Goal: Task Accomplishment & Management: Complete application form

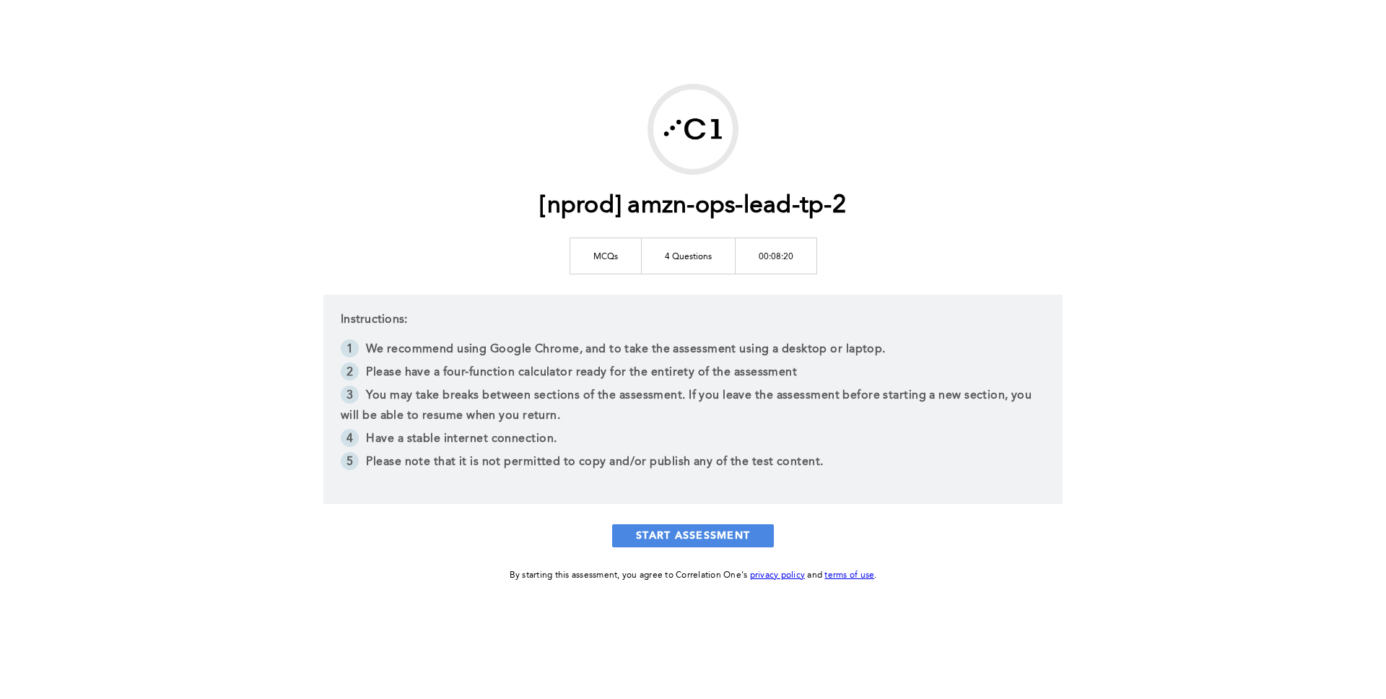
click at [693, 522] on div "[nprod] amzn-ops-lead-tp-2 MCQs 4 Questions 00:08:20 Instructions: We recommend…" at bounding box center [693, 334] width 739 height 500
click at [695, 529] on button "START ASSESSMENT" at bounding box center [693, 535] width 162 height 23
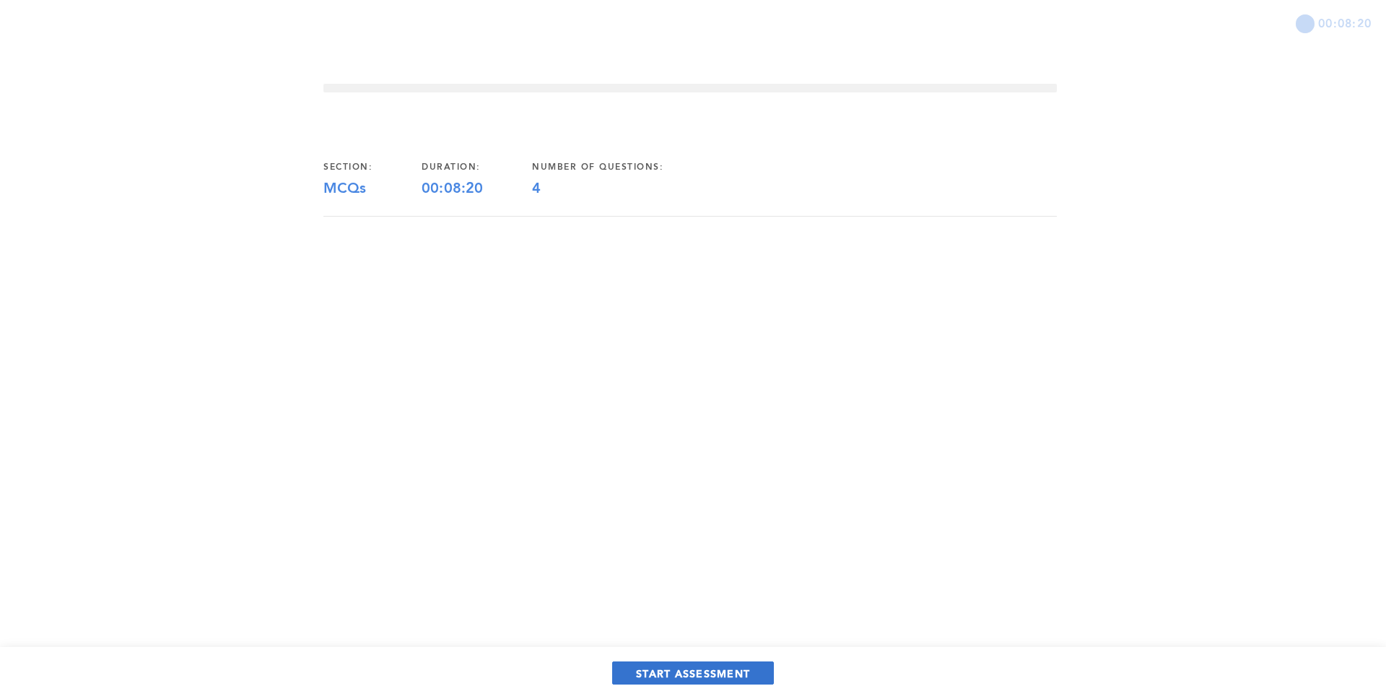
click at [680, 661] on button "START ASSESSMENT" at bounding box center [693, 672] width 162 height 23
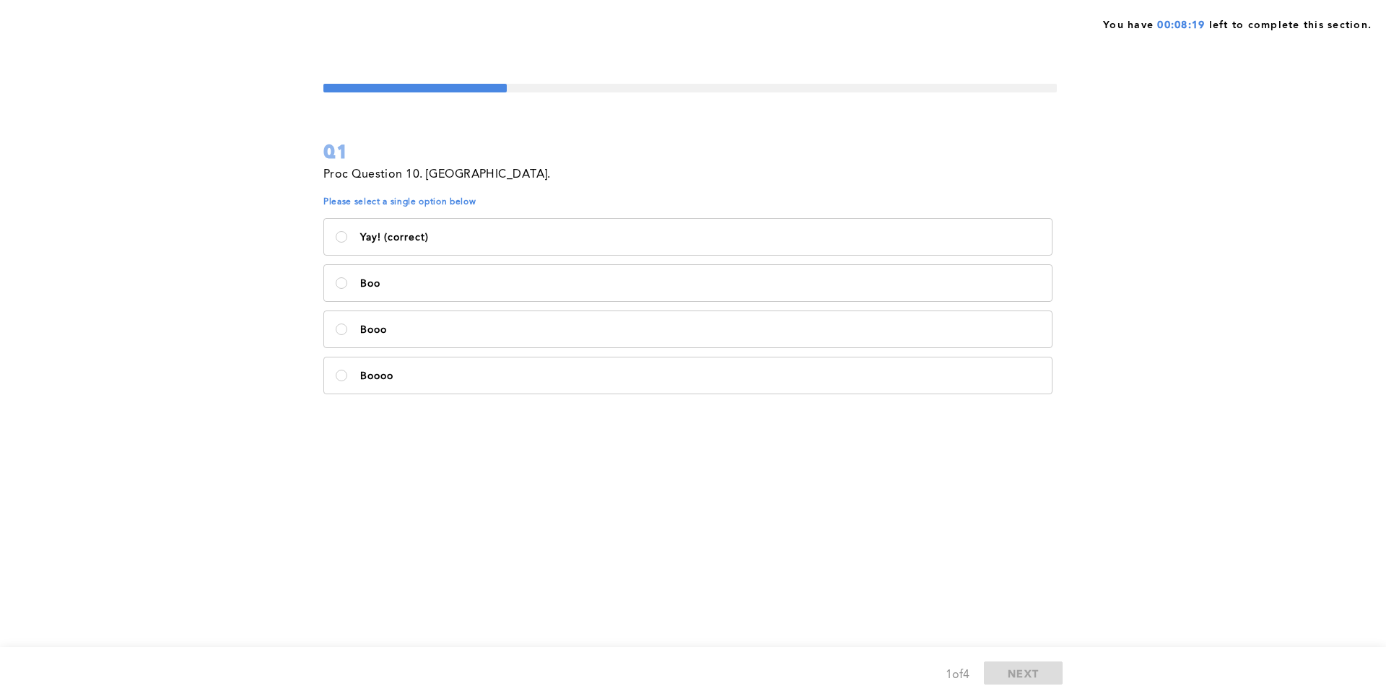
click at [508, 351] on div "Yay! (correct) Boo Booo Boooo" at bounding box center [691, 306] width 734 height 185
click at [506, 330] on p "Booo" at bounding box center [700, 330] width 680 height 12
click at [347, 330] on input "Booo" at bounding box center [342, 330] width 12 height 12
radio input "true"
click at [989, 681] on button "NEXT" at bounding box center [1023, 672] width 79 height 23
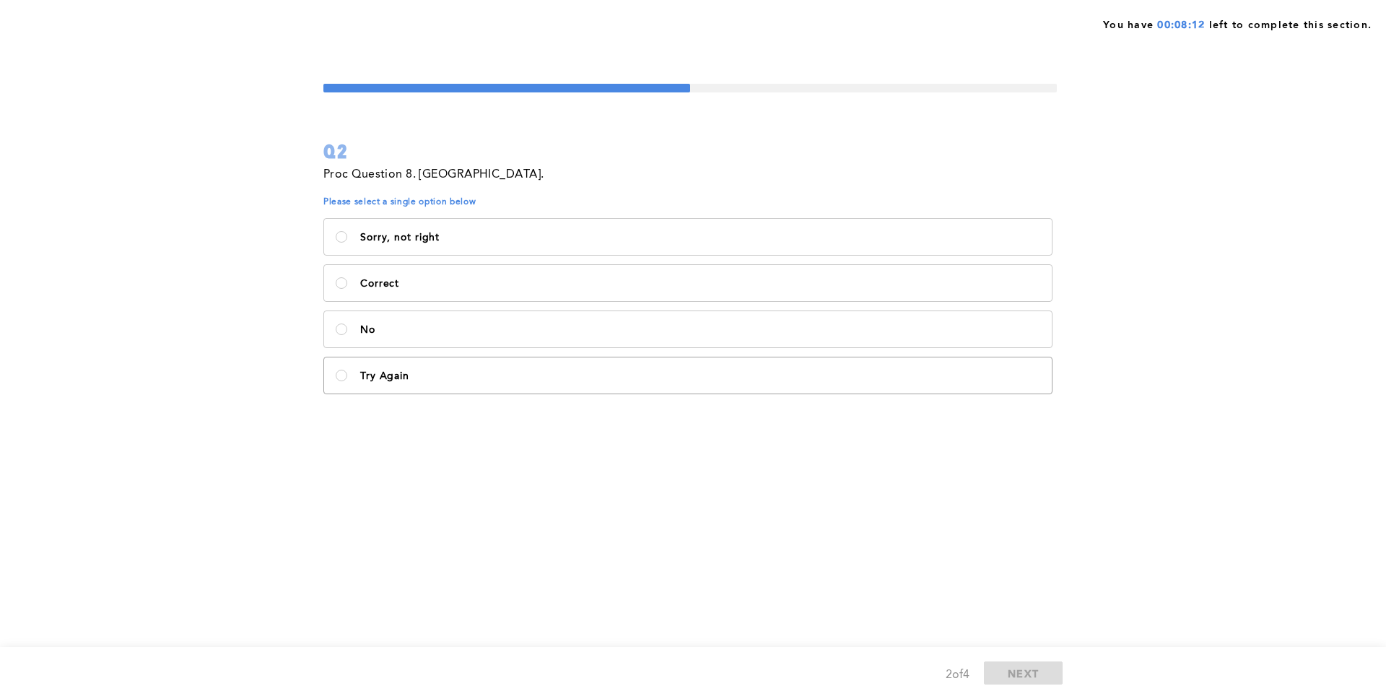
click at [711, 389] on label "Try Again" at bounding box center [688, 375] width 728 height 36
click at [347, 381] on Again\<\/p\> "Try Again" at bounding box center [342, 376] width 12 height 12
radio Again\<\/p\> "true"
click at [1054, 685] on div "2 of 4 NEXT" at bounding box center [693, 673] width 739 height 24
click at [1050, 677] on button "NEXT" at bounding box center [1023, 672] width 79 height 23
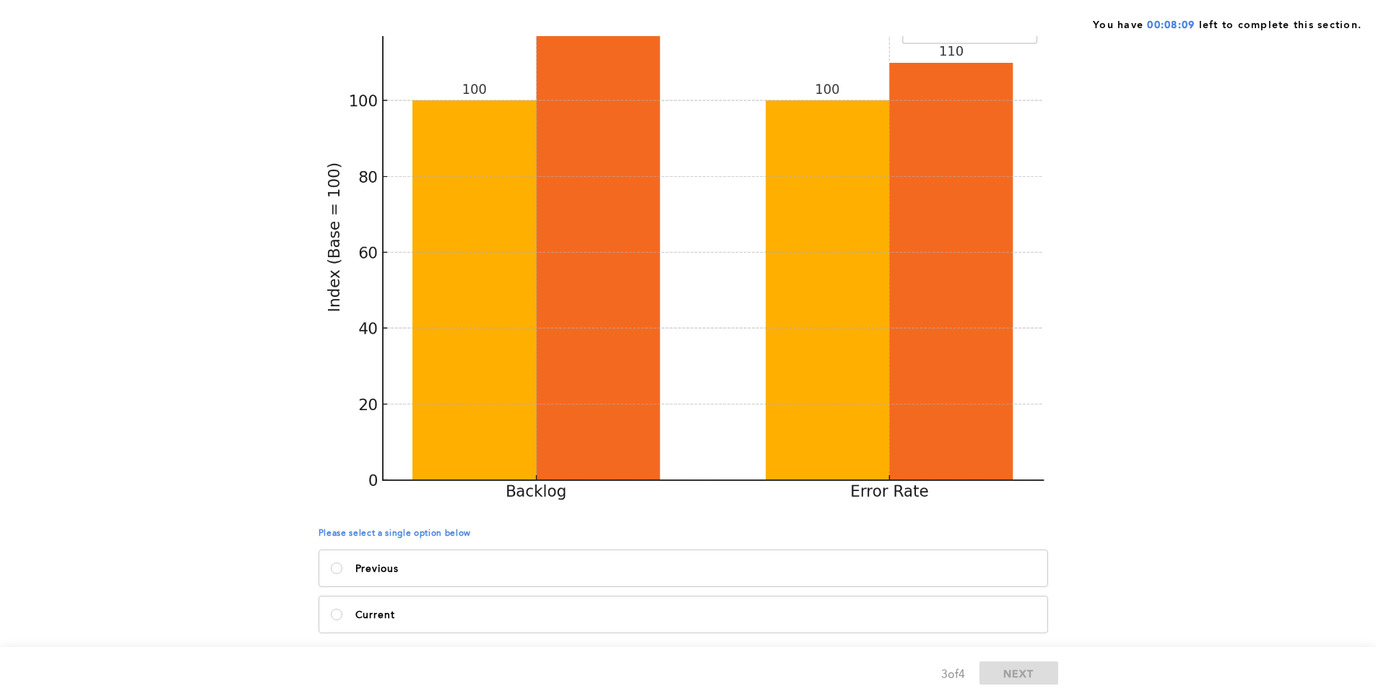
scroll to position [274, 0]
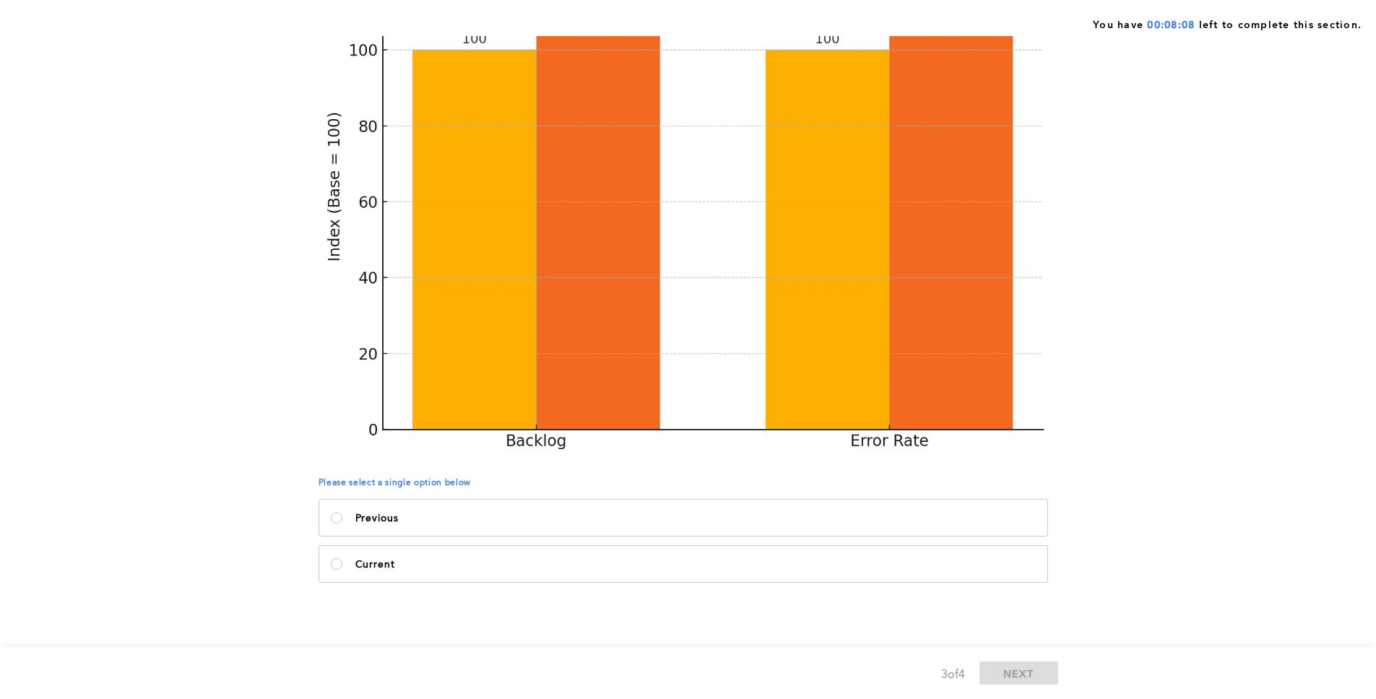
click at [512, 539] on div "Previous Current" at bounding box center [685, 541] width 734 height 92
click at [512, 516] on p "Previous" at bounding box center [695, 519] width 680 height 12
click at [342, 516] on input "Previous" at bounding box center [337, 518] width 12 height 12
radio input "true"
click at [1036, 675] on button "NEXT" at bounding box center [1018, 672] width 79 height 23
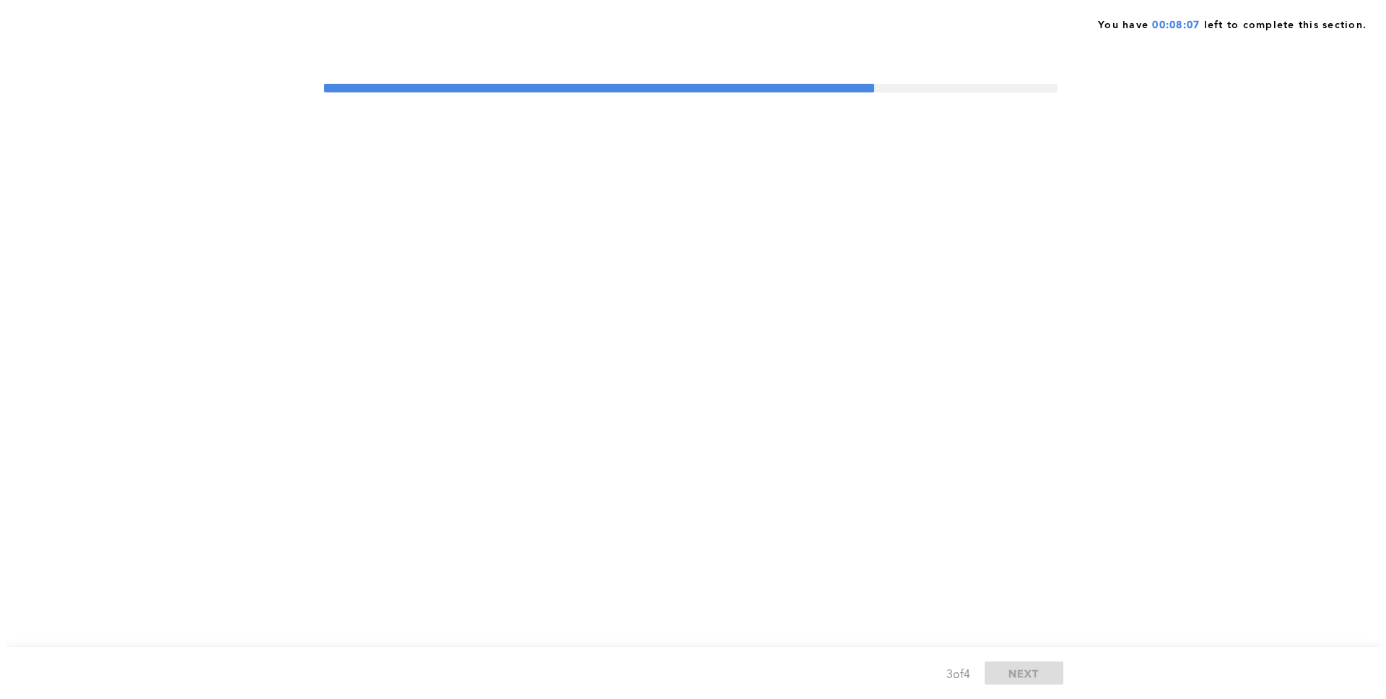
scroll to position [0, 0]
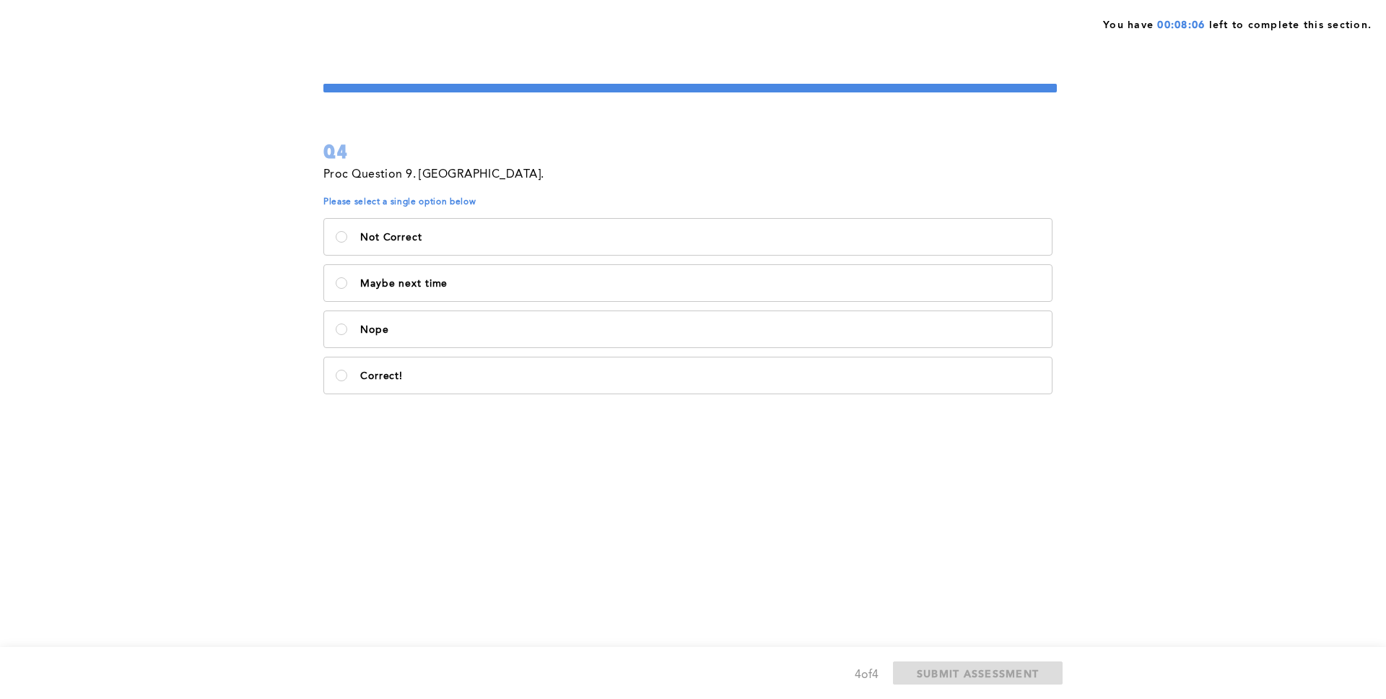
click at [632, 386] on label "Correct!" at bounding box center [688, 375] width 728 height 36
click at [347, 381] on input "Correct!" at bounding box center [342, 376] width 12 height 12
radio input "true"
click at [965, 674] on span "SUBMIT ASSESSMENT" at bounding box center [978, 674] width 122 height 14
